Goal: Task Accomplishment & Management: Use online tool/utility

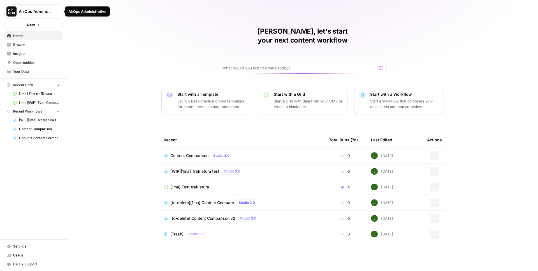
click at [48, 10] on span "AirOps Administrative" at bounding box center [36, 12] width 34 height 6
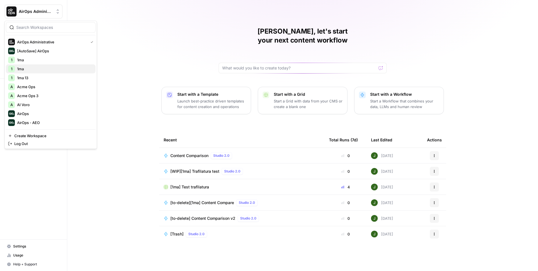
click at [28, 69] on span "1ma" at bounding box center [54, 69] width 74 height 6
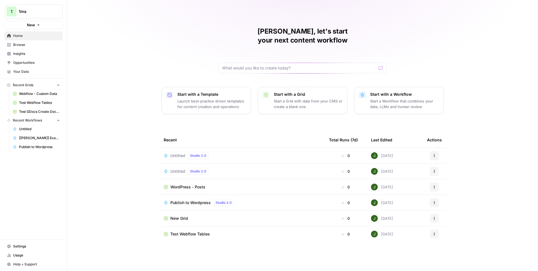
click at [30, 44] on span "Browse" at bounding box center [36, 44] width 47 height 5
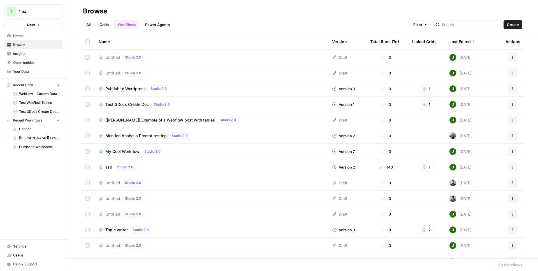
click at [107, 26] on link "Grids" at bounding box center [104, 24] width 16 height 9
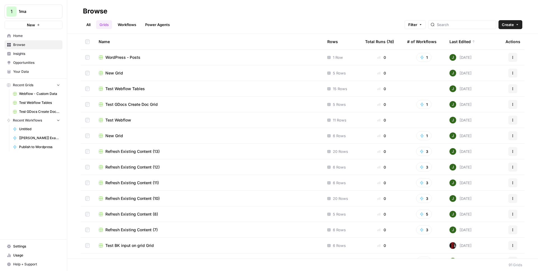
click at [115, 72] on span "New Grid" at bounding box center [114, 73] width 18 height 6
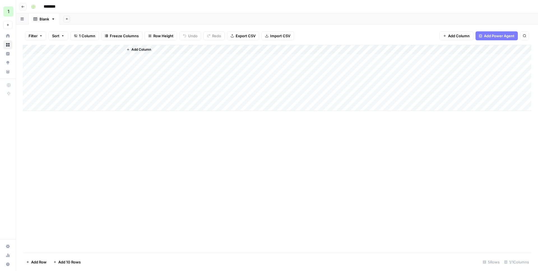
click at [147, 46] on button "Add Column" at bounding box center [138, 49] width 29 height 7
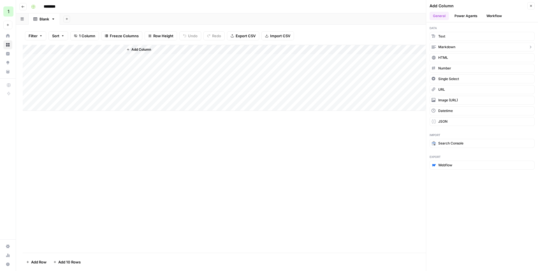
click at [443, 48] on span "Markdown" at bounding box center [447, 47] width 17 height 5
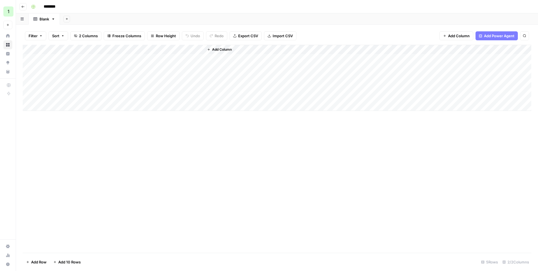
click at [161, 58] on div "Add Column" at bounding box center [277, 78] width 509 height 66
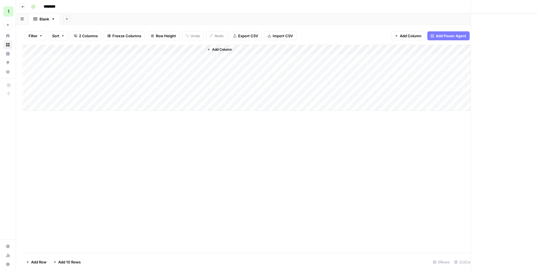
click at [198, 59] on div at bounding box center [164, 59] width 82 height 10
click at [375, 30] on p at bounding box center [403, 28] width 179 height 7
click at [521, 6] on icon "button" at bounding box center [522, 6] width 3 height 3
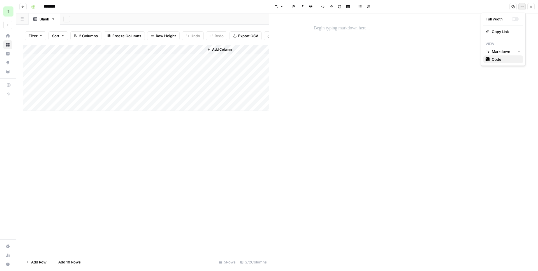
click at [498, 59] on span "Code" at bounding box center [505, 60] width 27 height 6
click at [246, 13] on div "Add Sheet" at bounding box center [299, 18] width 478 height 11
click at [298, 21] on textarea at bounding box center [404, 142] width 269 height 258
paste textarea "**********"
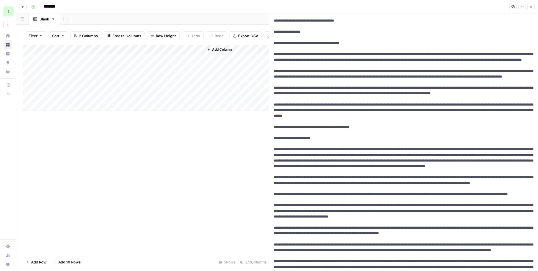
scroll to position [1804, 0]
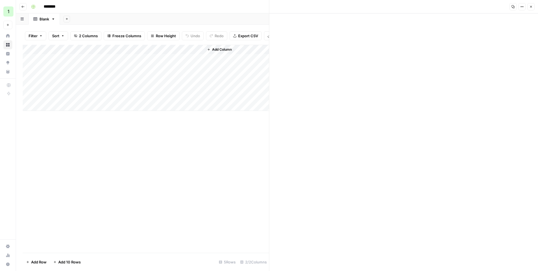
type textarea "**********"
click at [521, 6] on icon "button" at bounding box center [522, 6] width 3 height 3
click at [501, 42] on span "Markdown" at bounding box center [505, 44] width 27 height 6
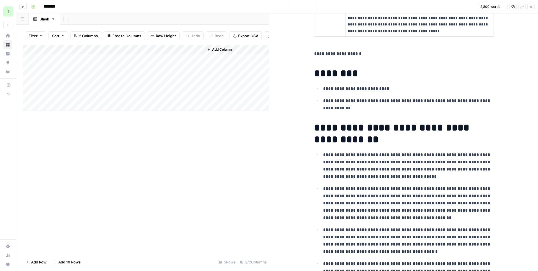
scroll to position [0, 0]
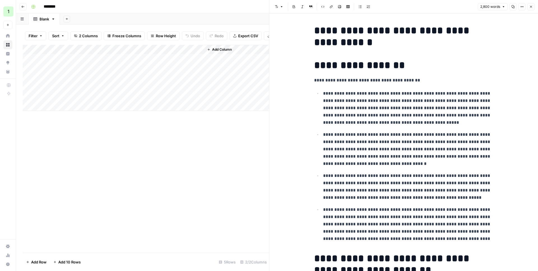
click at [362, 45] on h1 "**********" at bounding box center [403, 37] width 179 height 24
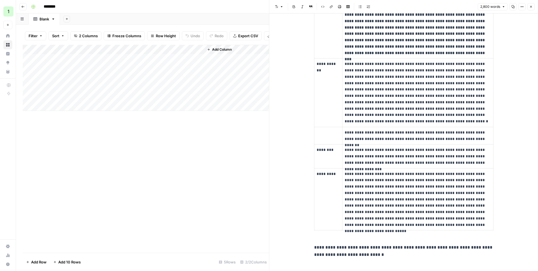
scroll to position [1203, 0]
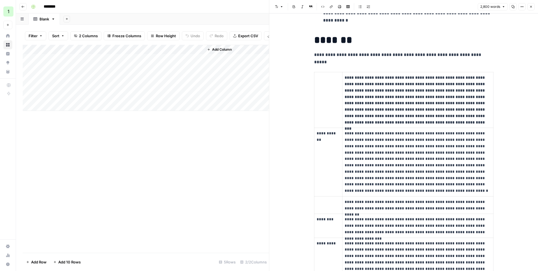
click at [521, 6] on icon "button" at bounding box center [522, 6] width 3 height 3
click at [497, 59] on span "Code" at bounding box center [505, 60] width 27 height 6
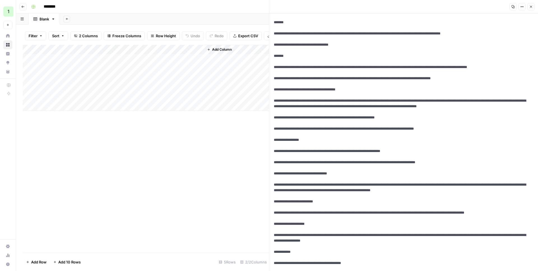
scroll to position [964, 0]
